Goal: Task Accomplishment & Management: Manage account settings

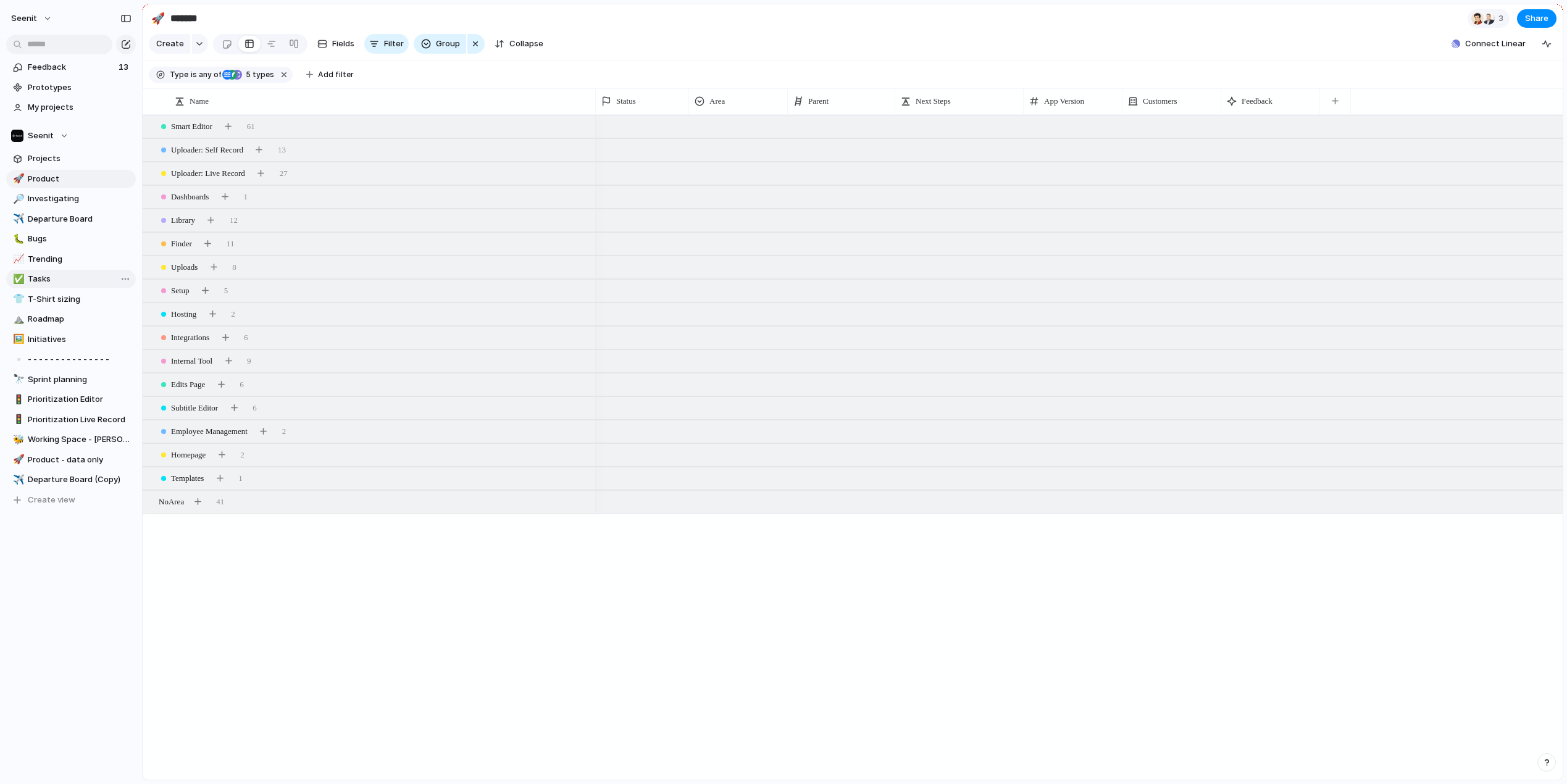
click at [51, 277] on span "Tasks" at bounding box center [80, 279] width 104 height 12
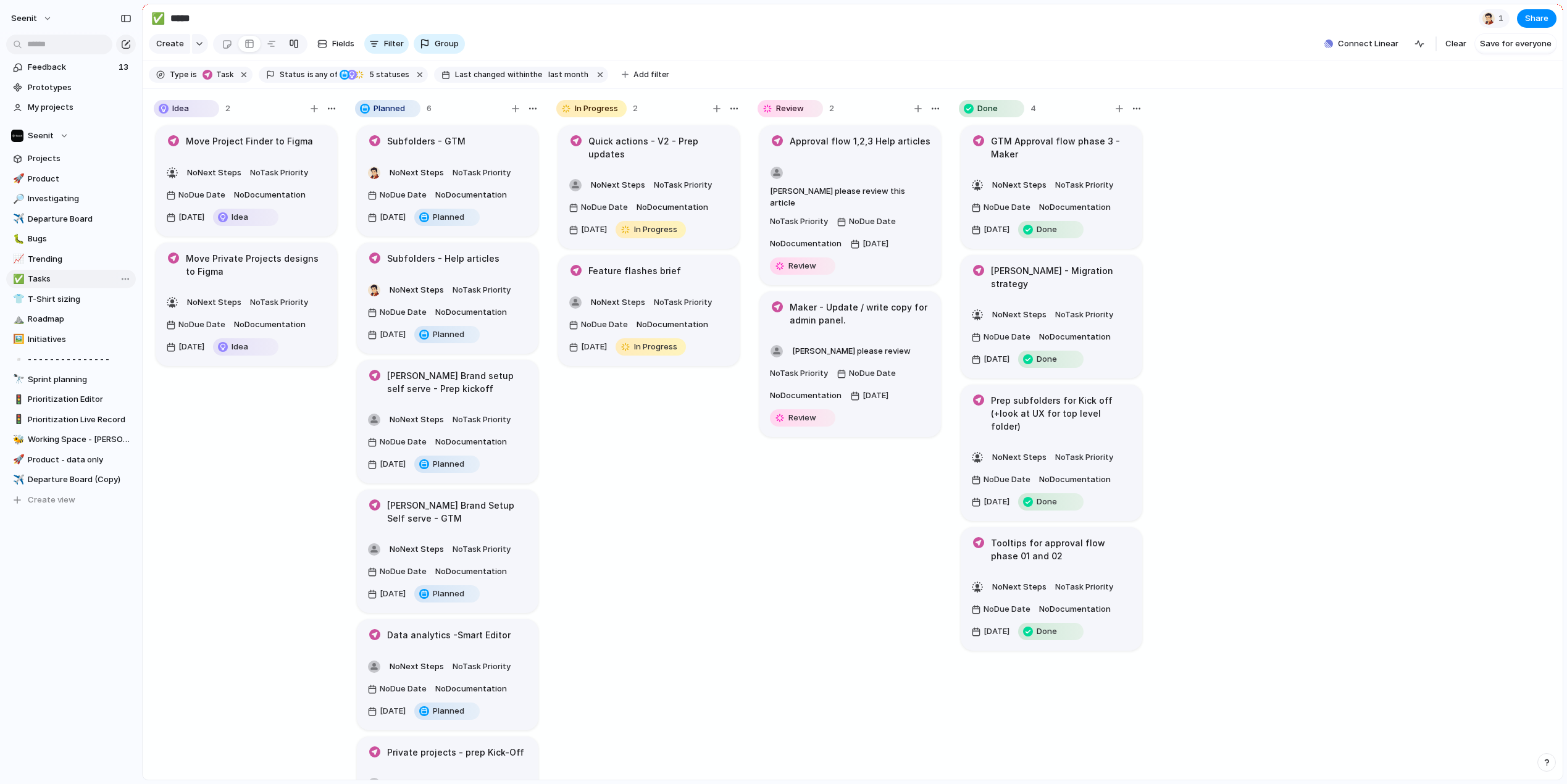
type input "*****"
click at [902, 310] on article "Maker - Update / write copy for admin panel. George please review No Task Prior…" at bounding box center [850, 364] width 181 height 145
click at [897, 341] on div "George please review No Task Priority No Due Date No Documentation 16 September…" at bounding box center [850, 384] width 161 height 87
